Goal: Information Seeking & Learning: Learn about a topic

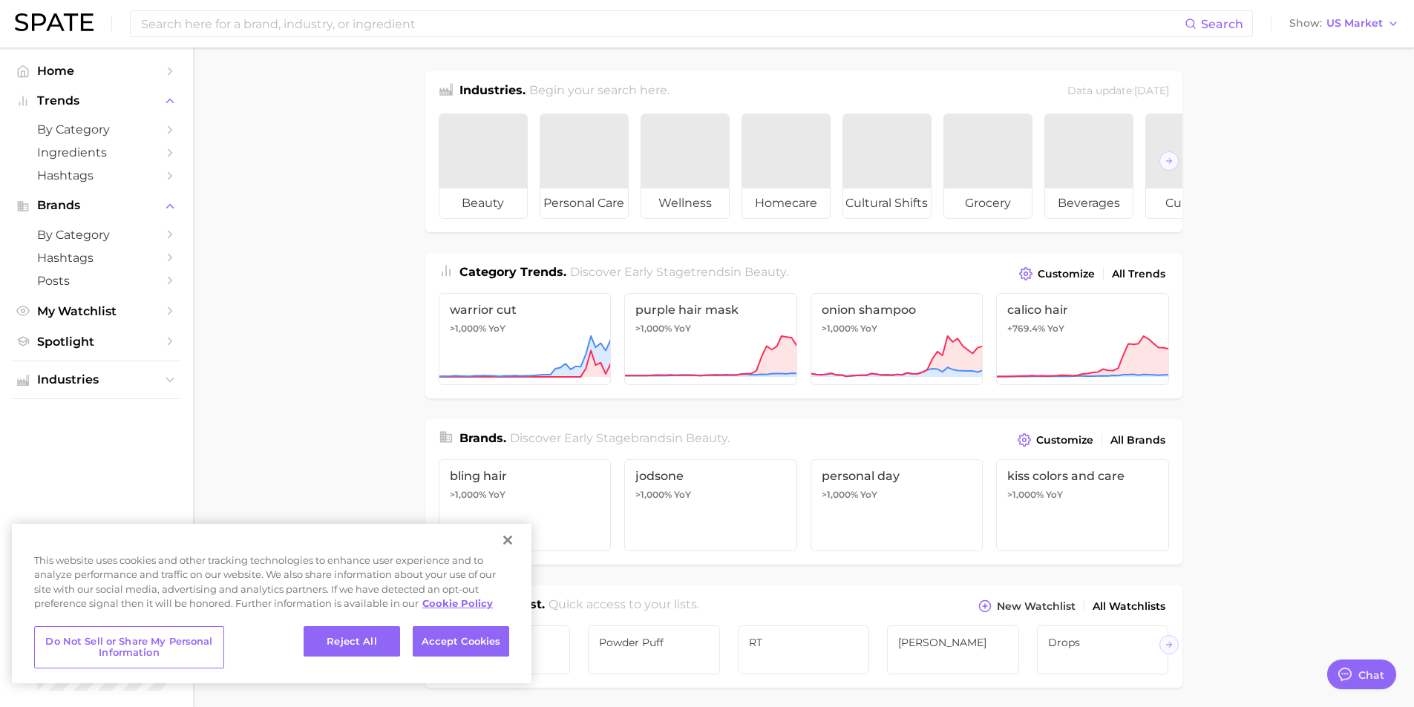
type textarea "x"
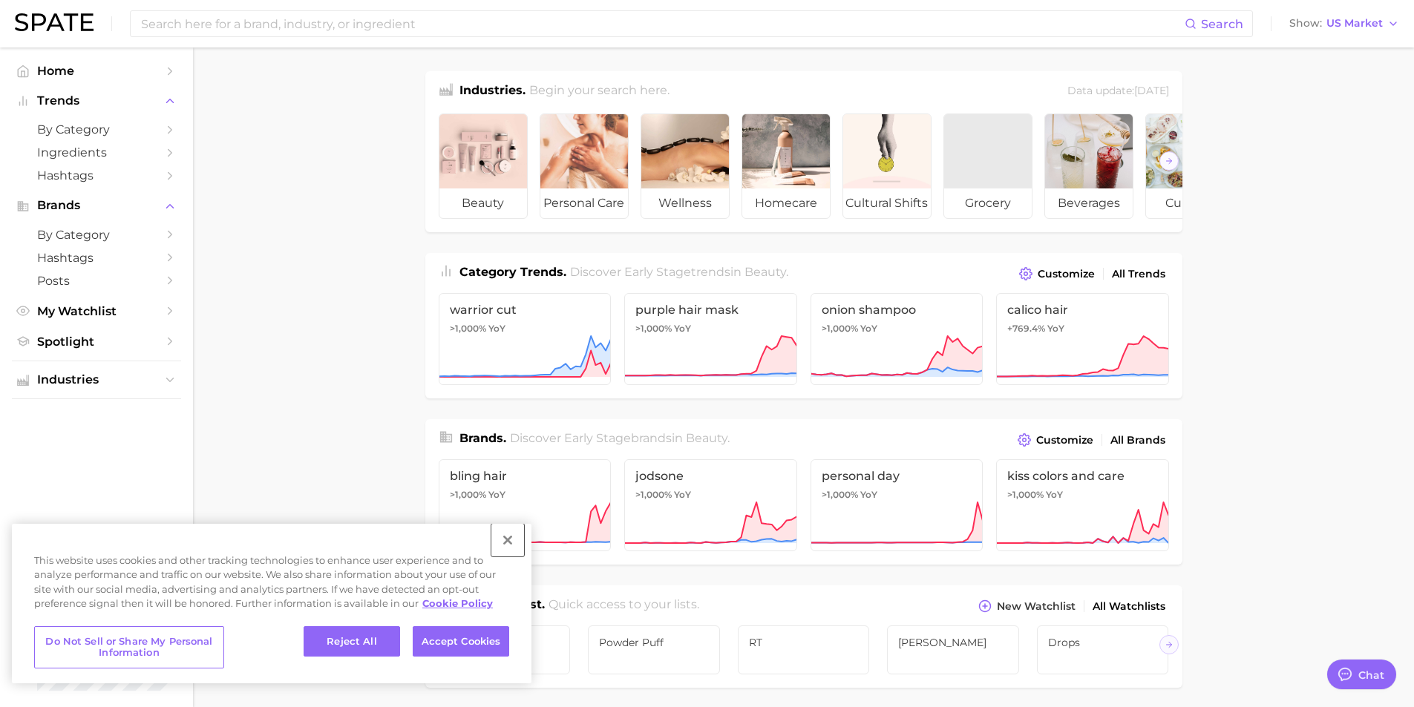
click at [504, 541] on button "Close" at bounding box center [507, 540] width 33 height 33
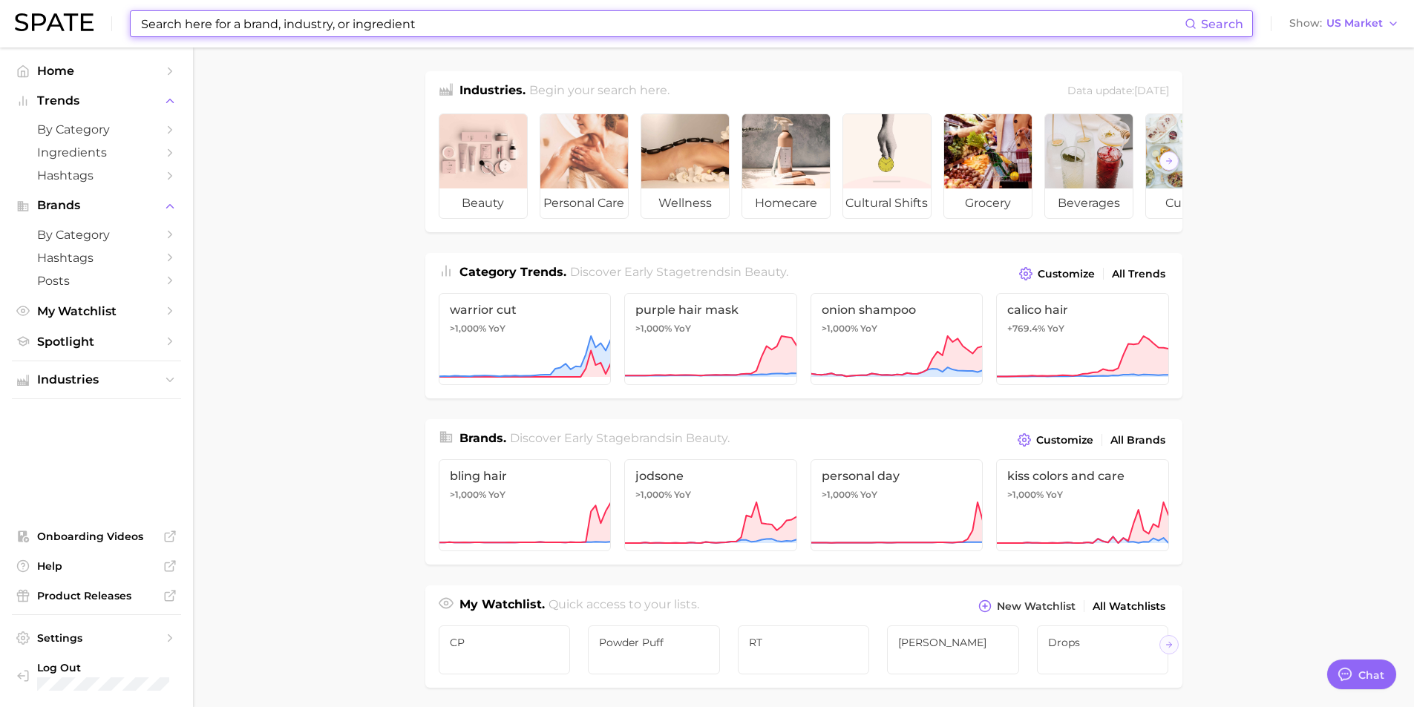
click at [470, 24] on input at bounding box center [662, 23] width 1045 height 25
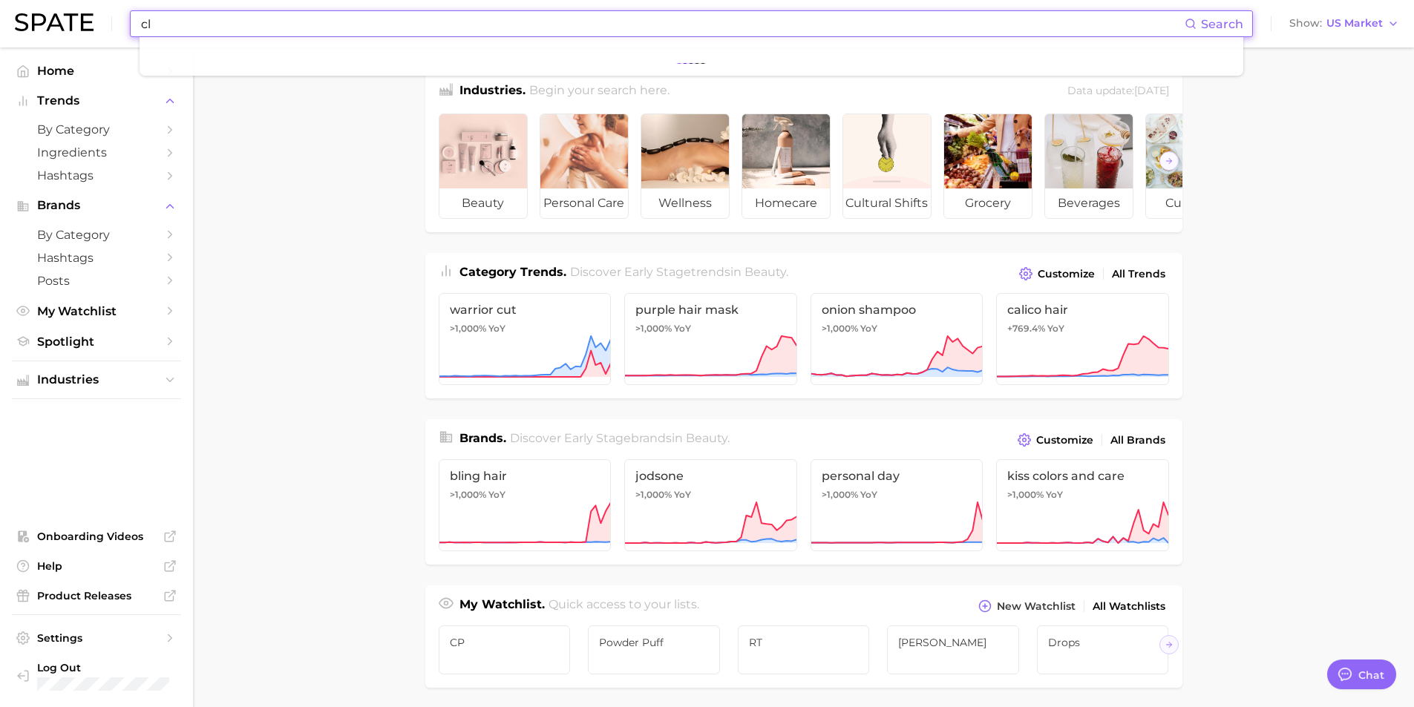
type input "c"
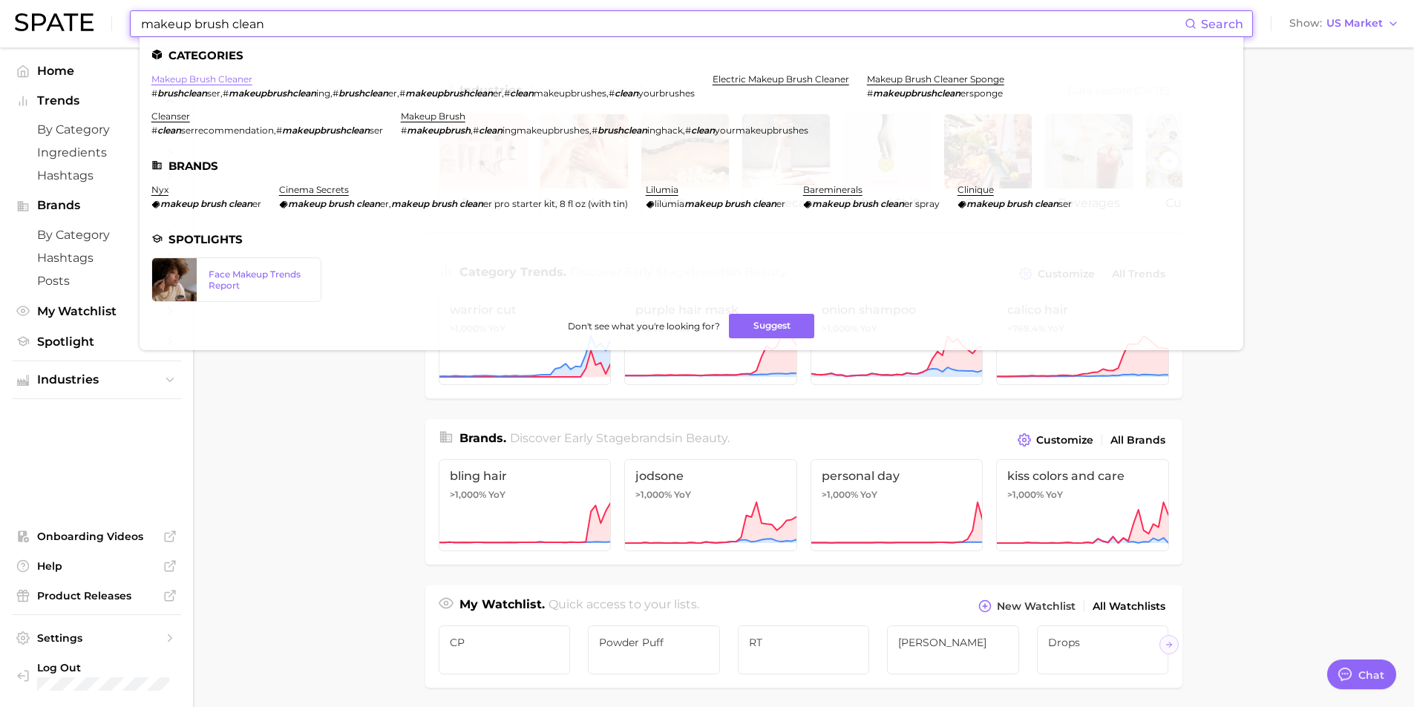
type input "makeup brush clean"
click at [227, 79] on link "makeup brush cleaner" at bounding box center [201, 78] width 101 height 11
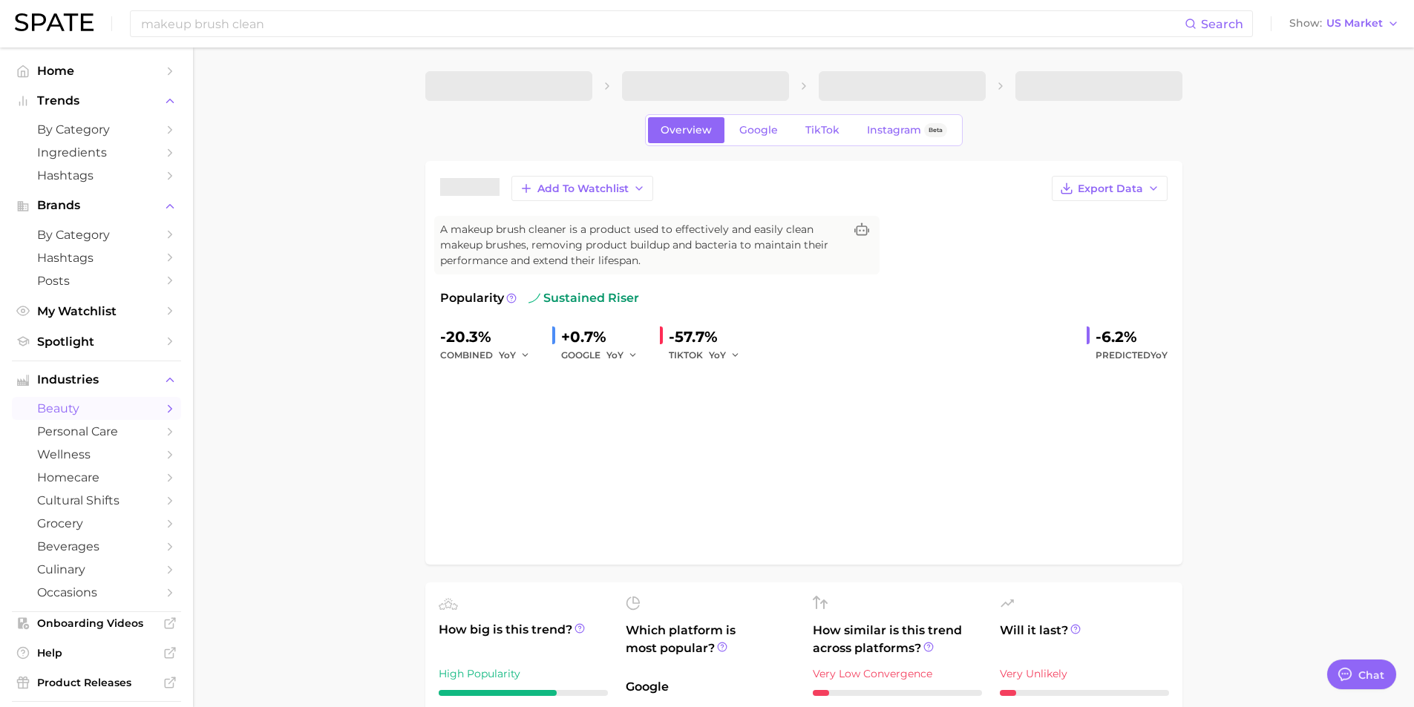
type textarea "x"
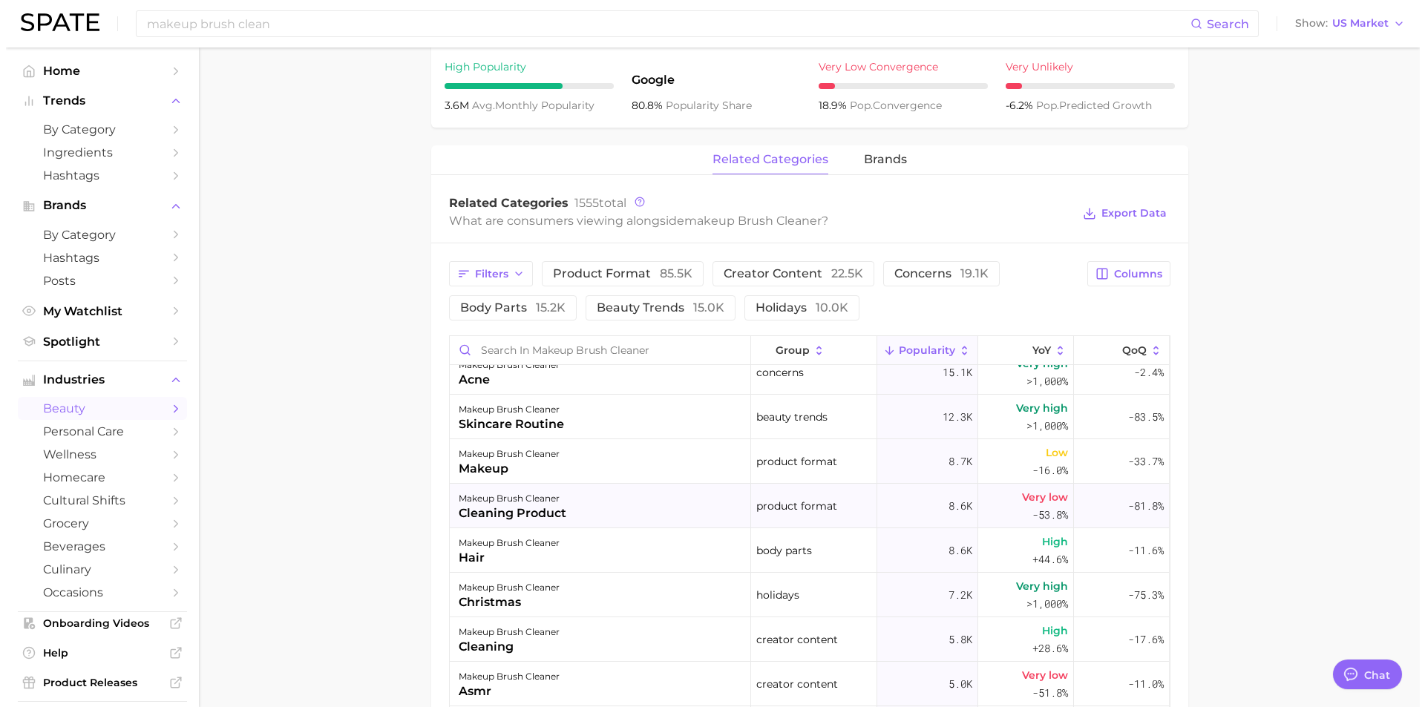
scroll to position [105, 0]
click at [534, 644] on div "cleaning" at bounding box center [503, 647] width 101 height 18
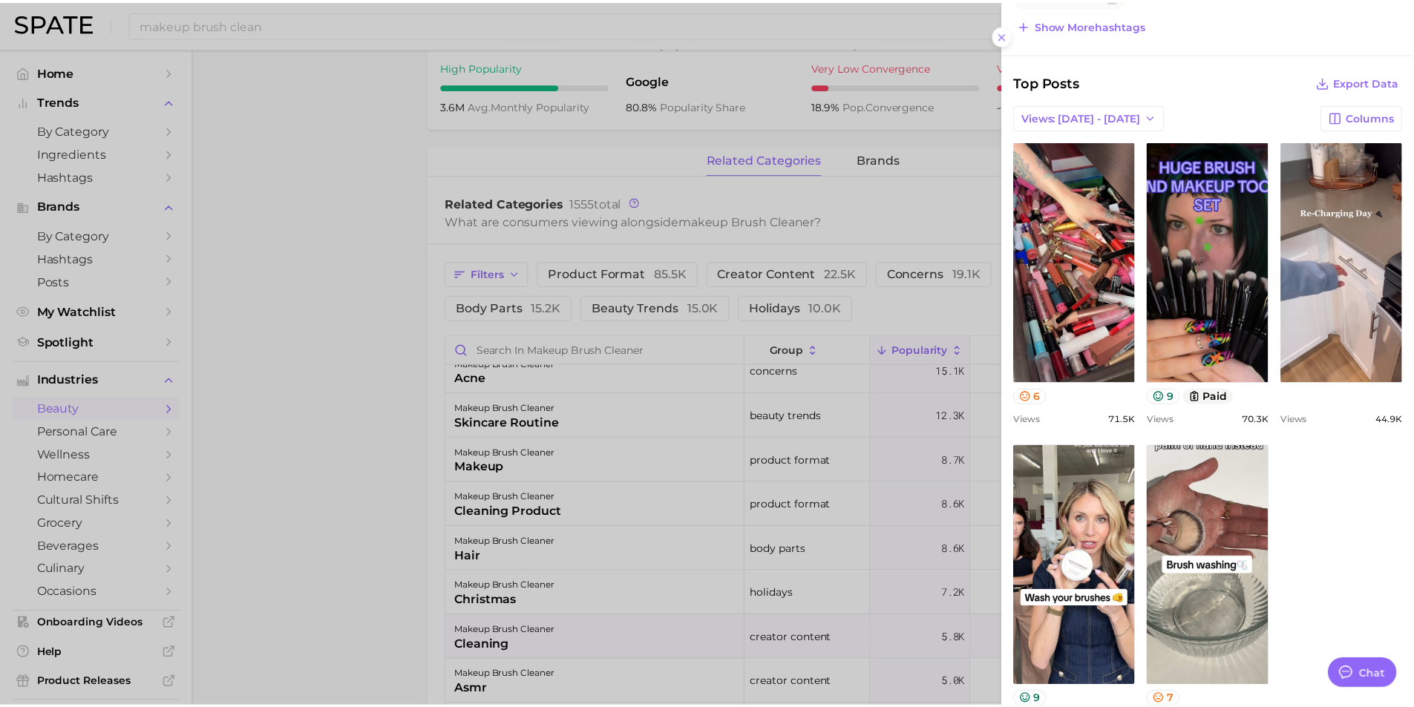
scroll to position [627, 0]
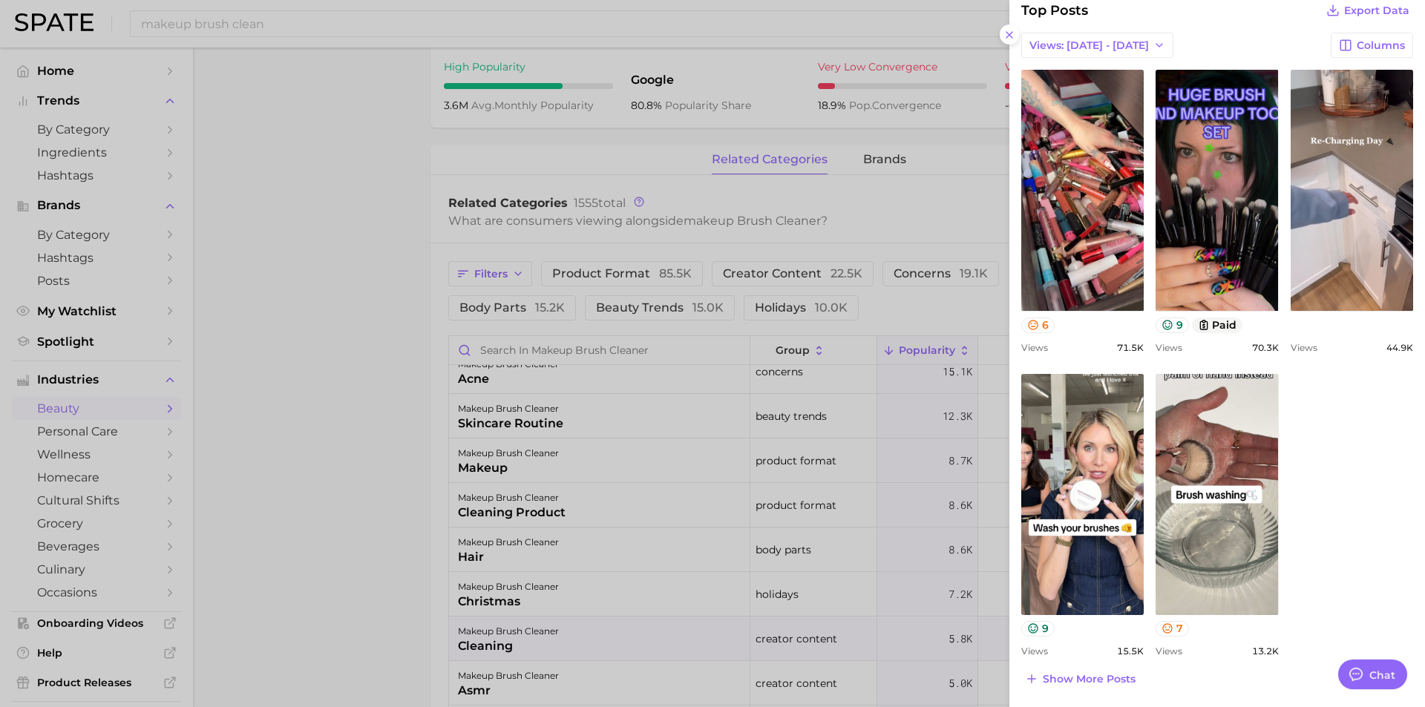
click at [408, 221] on div at bounding box center [712, 353] width 1425 height 707
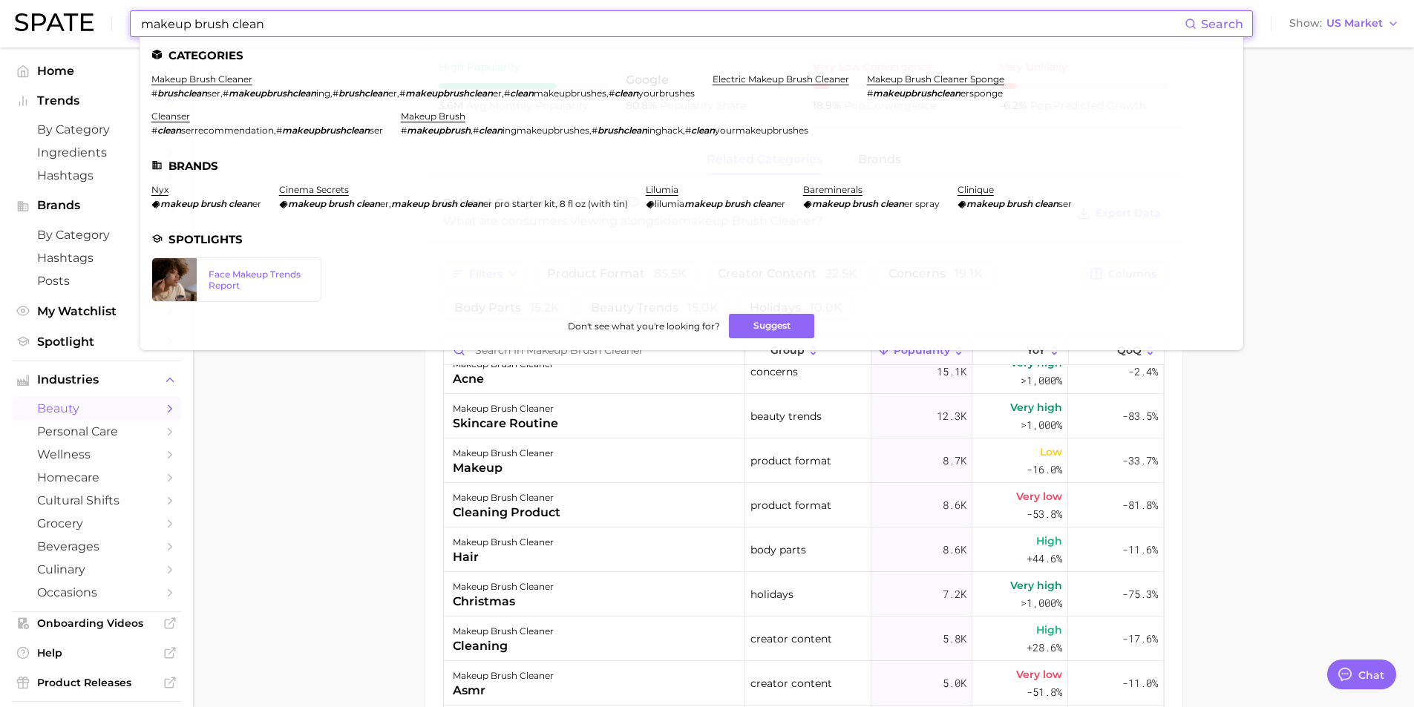
click at [284, 20] on input "makeup brush clean" at bounding box center [662, 23] width 1045 height 25
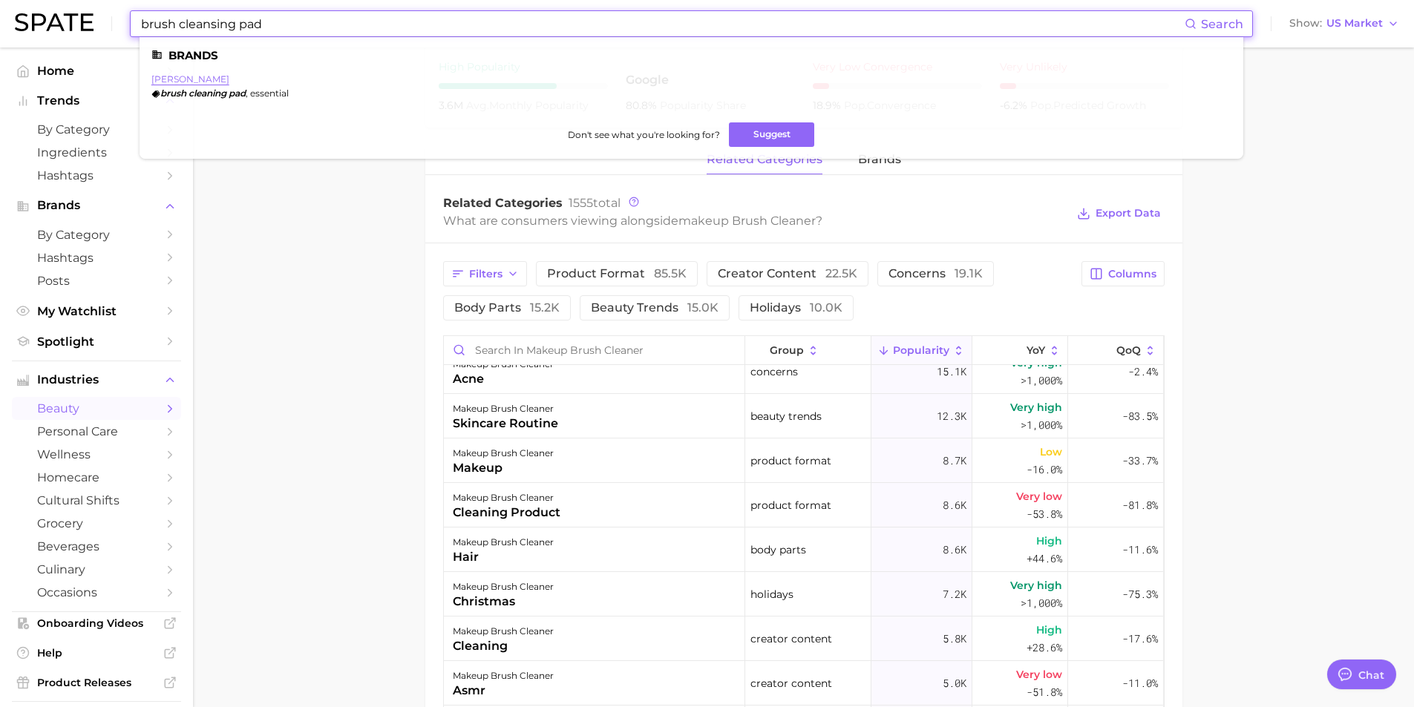
type input "brush cleansing pad"
click at [160, 79] on link "artis" at bounding box center [190, 78] width 78 height 11
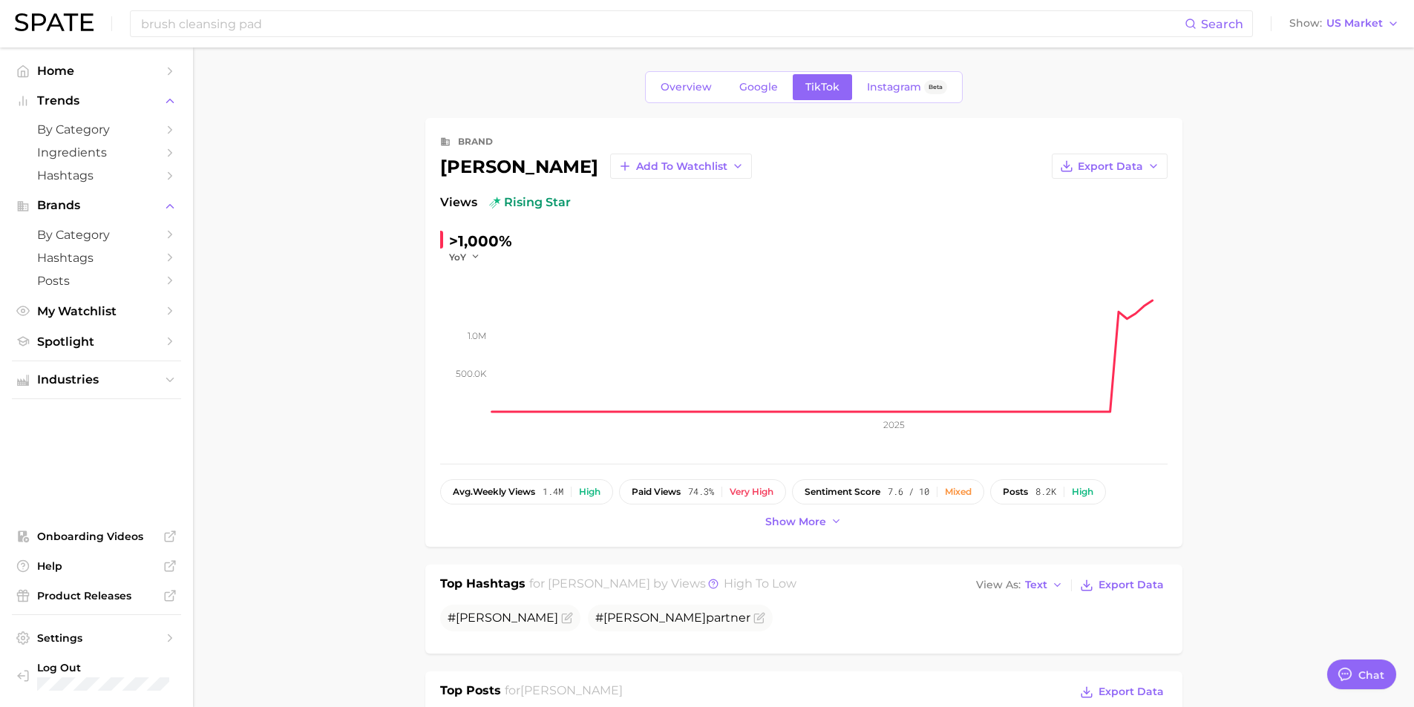
type textarea "x"
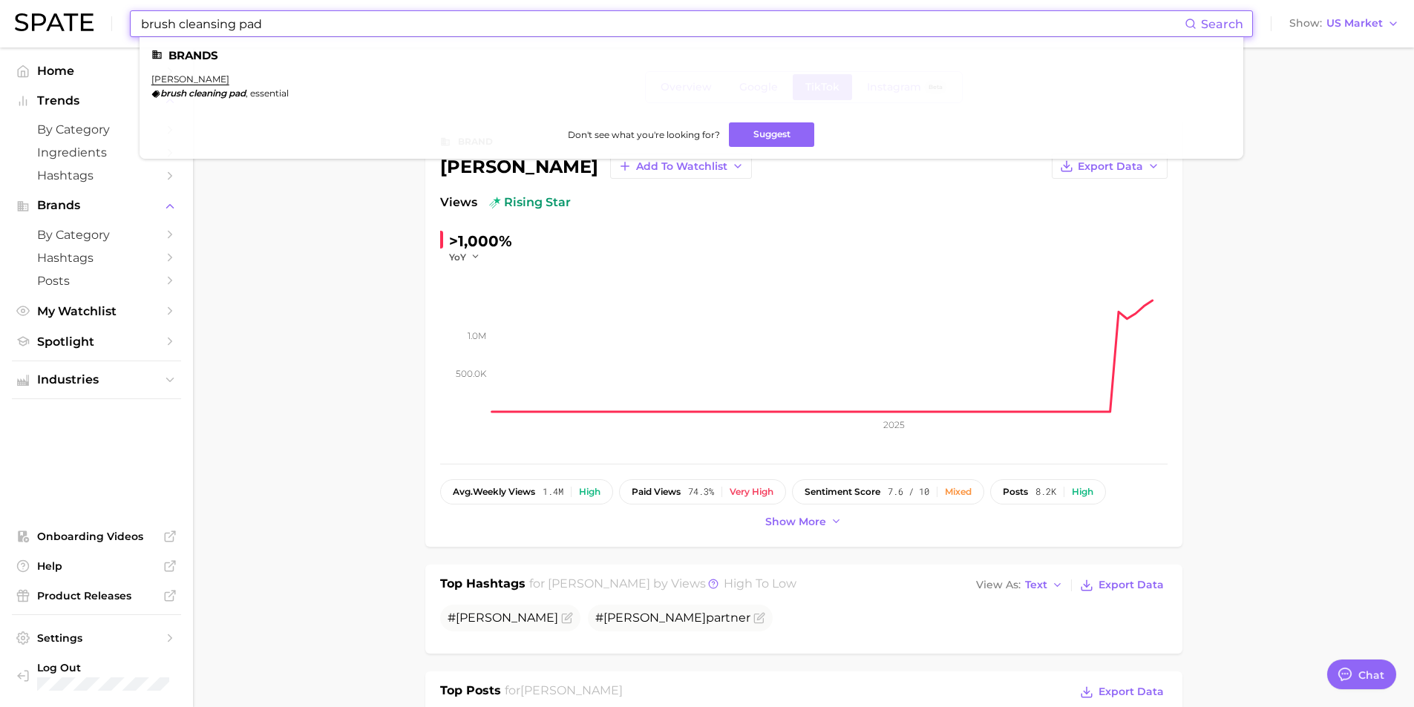
click at [295, 15] on input "brush cleansing pad" at bounding box center [662, 23] width 1045 height 25
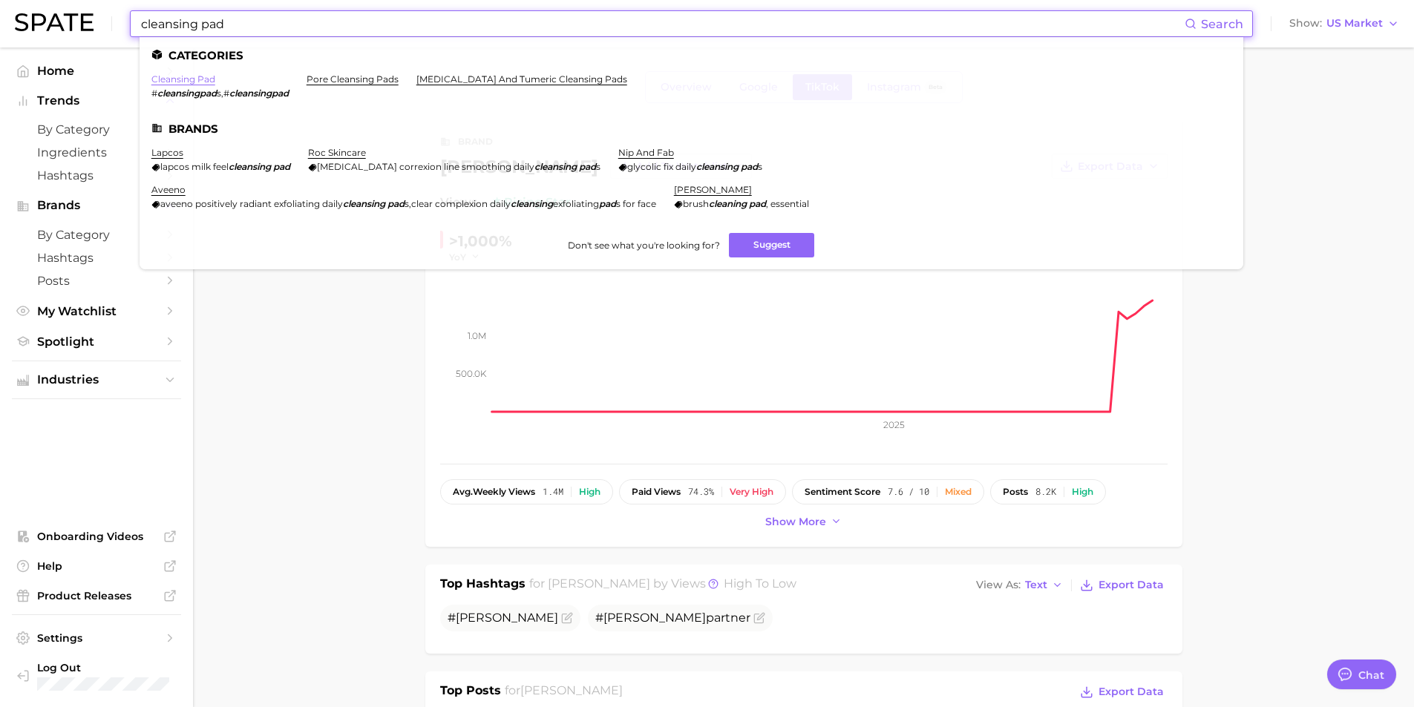
type input "cleansing pad"
click at [212, 73] on link "cleansing pad" at bounding box center [183, 78] width 64 height 11
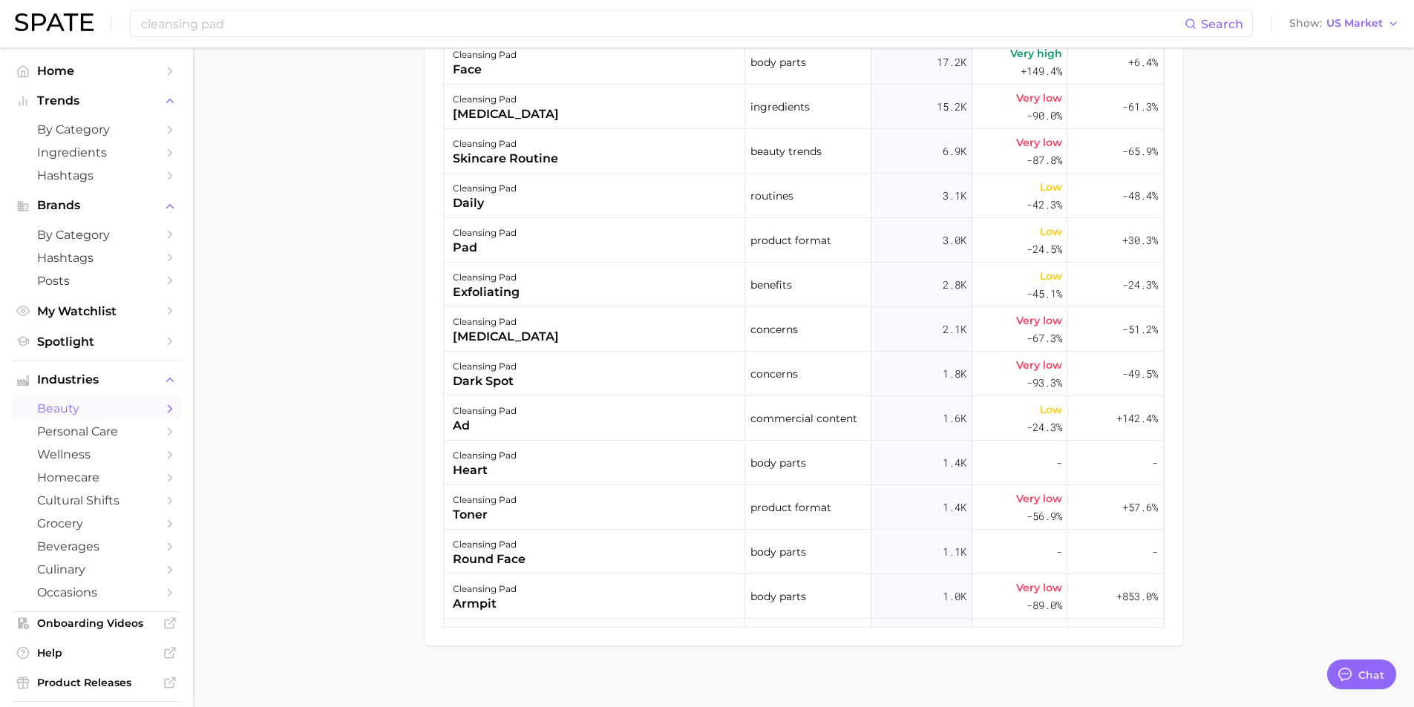
scroll to position [1019, 0]
